Goal: Task Accomplishment & Management: Manage account settings

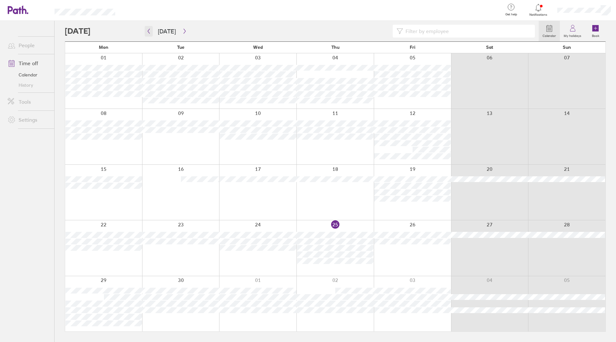
click at [151, 29] on icon "button" at bounding box center [148, 31] width 5 height 5
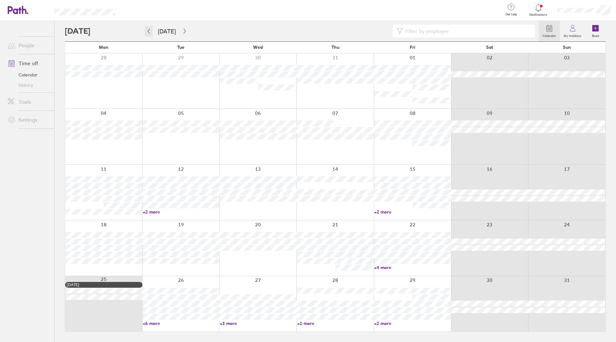
click at [149, 30] on icon "button" at bounding box center [148, 31] width 5 height 5
